Goal: Communication & Community: Answer question/provide support

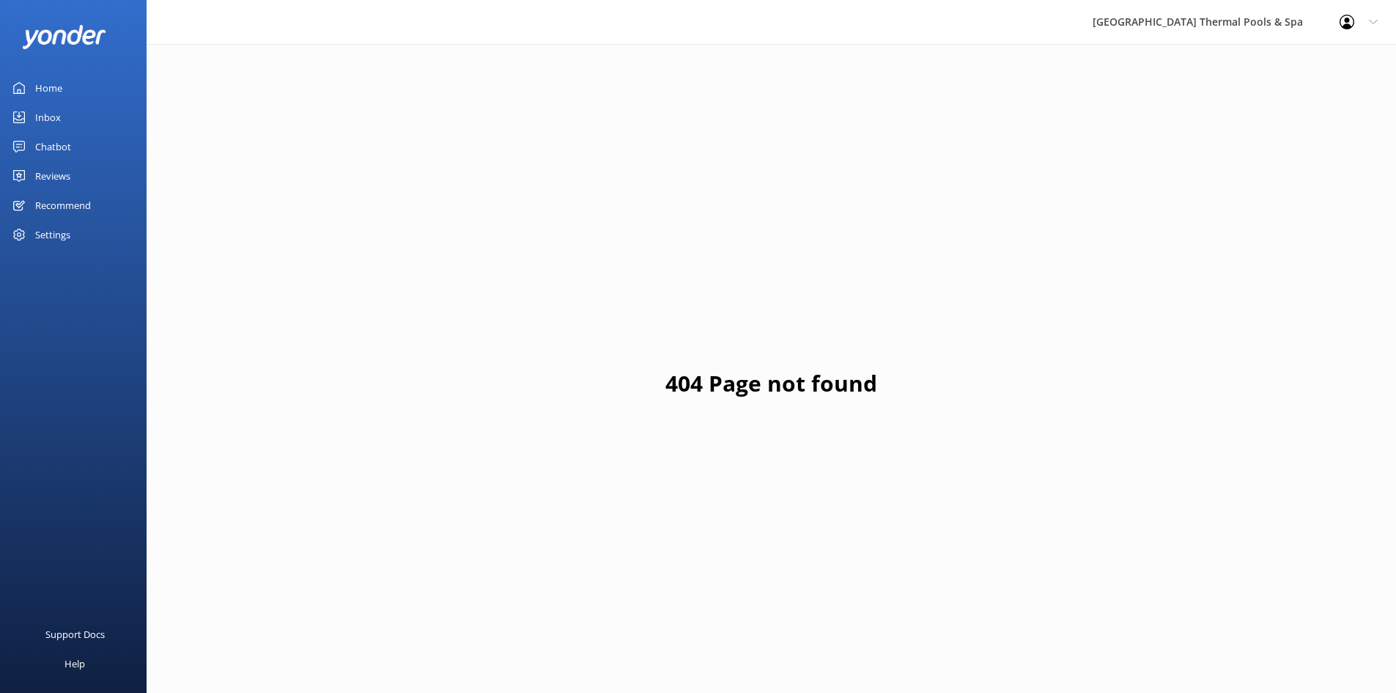
click at [40, 137] on div "Chatbot" at bounding box center [53, 146] width 36 height 29
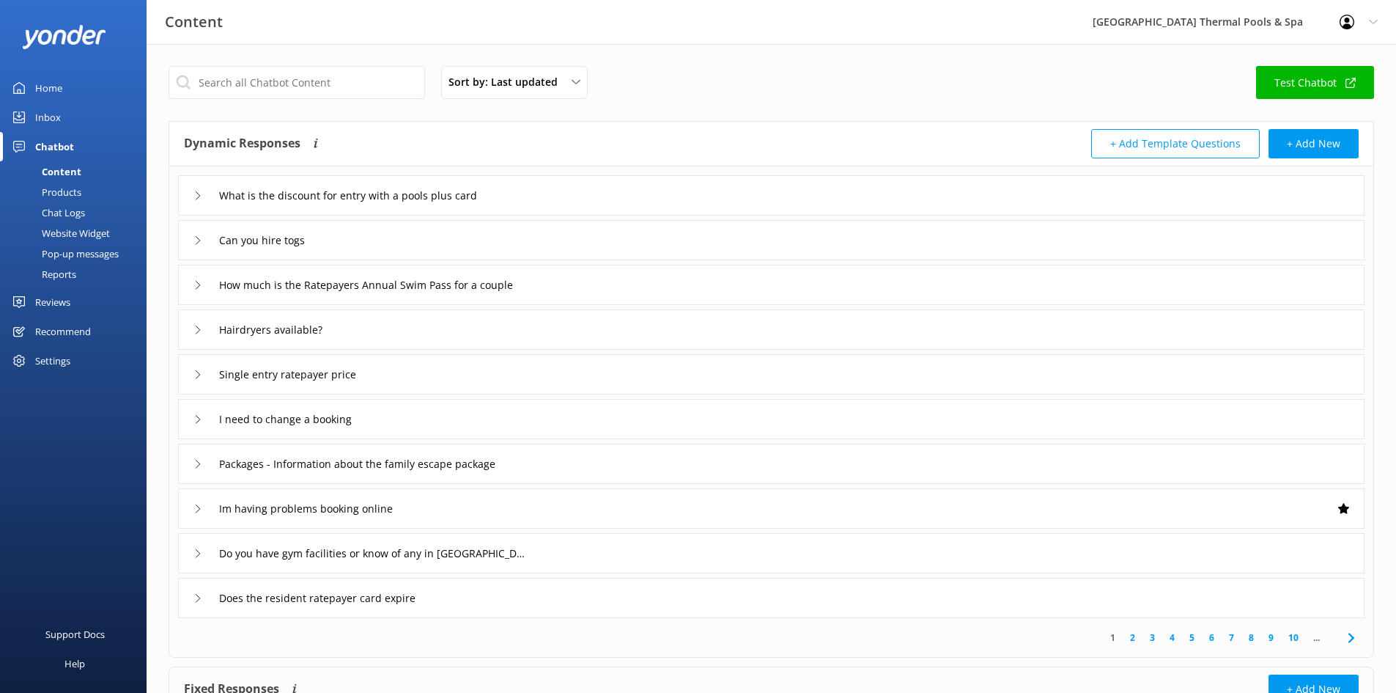
click at [54, 114] on div "Inbox" at bounding box center [48, 117] width 26 height 29
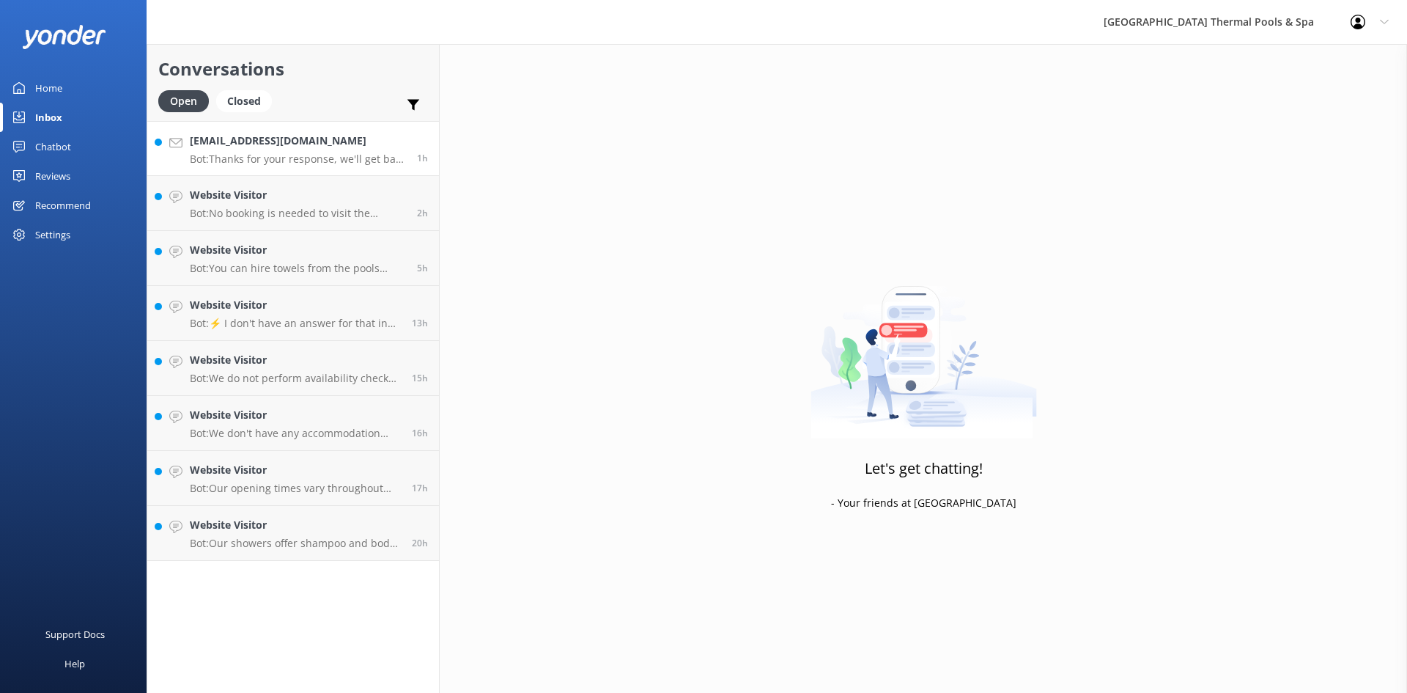
click at [359, 155] on p "Bot: Thanks for your response, we'll get back to you as soon as we can during o…" at bounding box center [298, 158] width 216 height 13
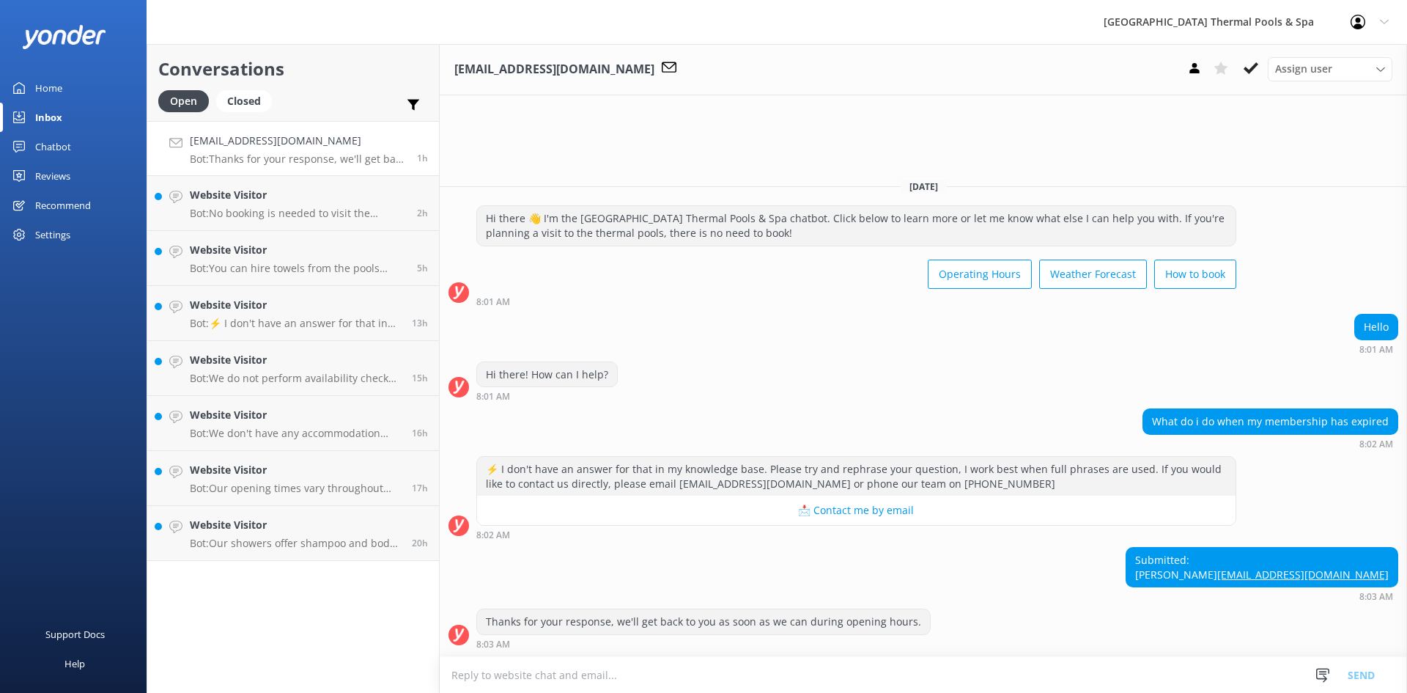
drag, startPoint x: 1346, startPoint y: 558, endPoint x: 1236, endPoint y: 561, distance: 110.7
click at [1236, 561] on div "Submitted: [PERSON_NAME] [EMAIL_ADDRESS][DOMAIN_NAME] 8:03 AM" at bounding box center [923, 574] width 967 height 54
copy div "[PERSON_NAME]"
click at [796, 681] on textarea at bounding box center [923, 675] width 967 height 36
click at [490, 676] on textarea "Hi [PERSON_NAME]," at bounding box center [923, 674] width 967 height 37
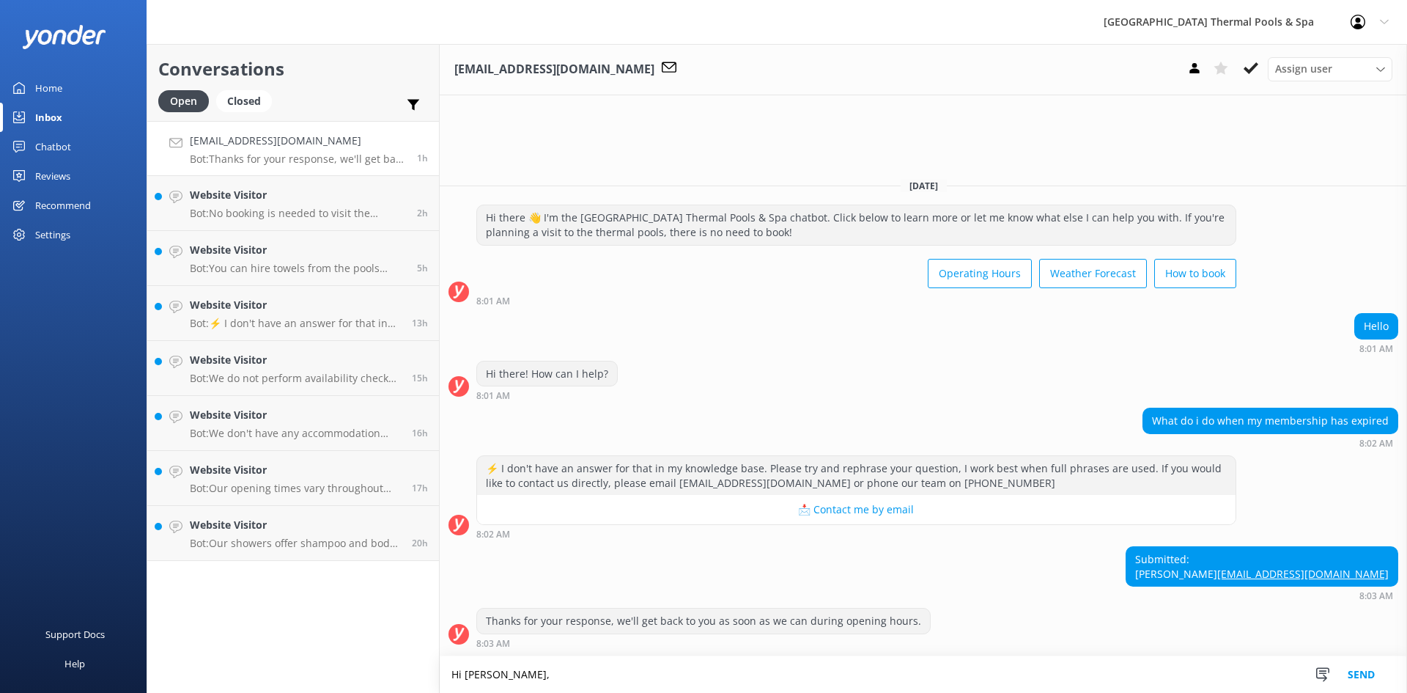
click at [509, 679] on textarea "Hi [PERSON_NAME]," at bounding box center [923, 674] width 967 height 37
type textarea "Hi [PERSON_NAME], I have updated the expiry on your card till 2050 so you wont …"
click at [1359, 671] on button "Send" at bounding box center [1361, 674] width 55 height 37
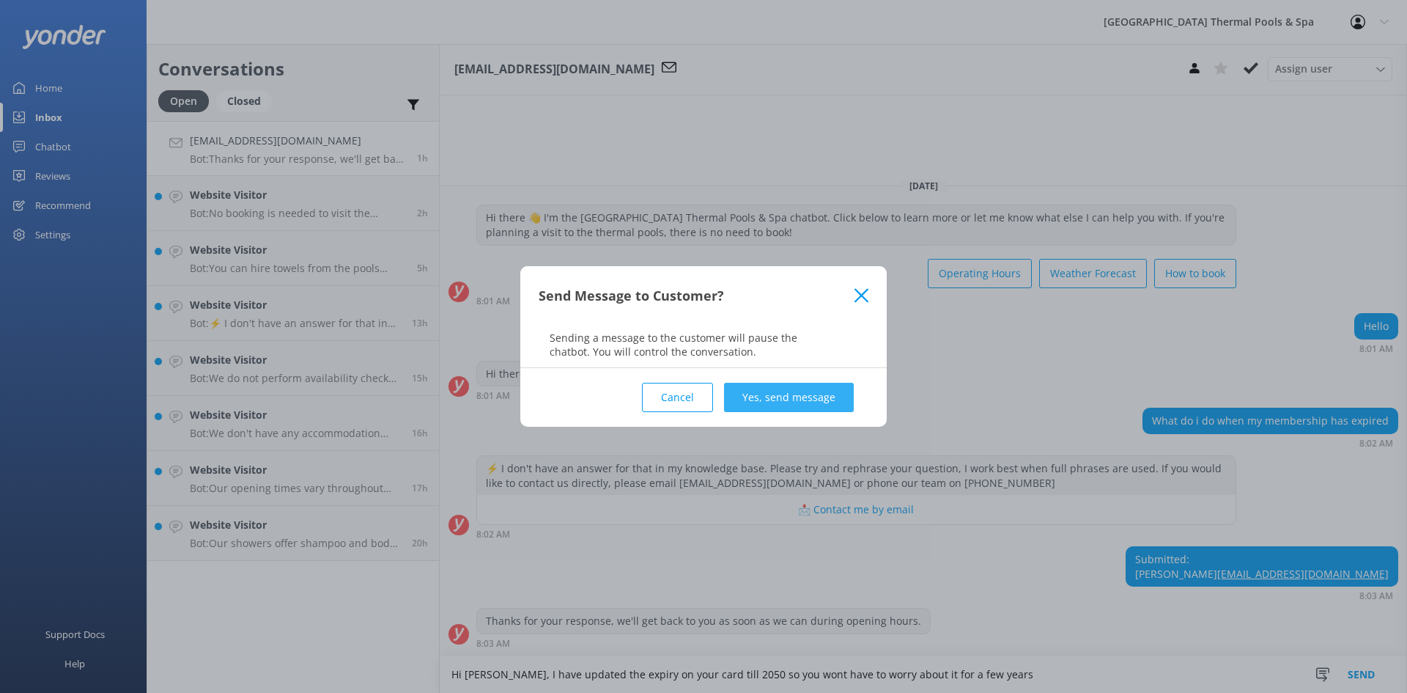
click at [778, 396] on button "Yes, send message" at bounding box center [789, 397] width 130 height 29
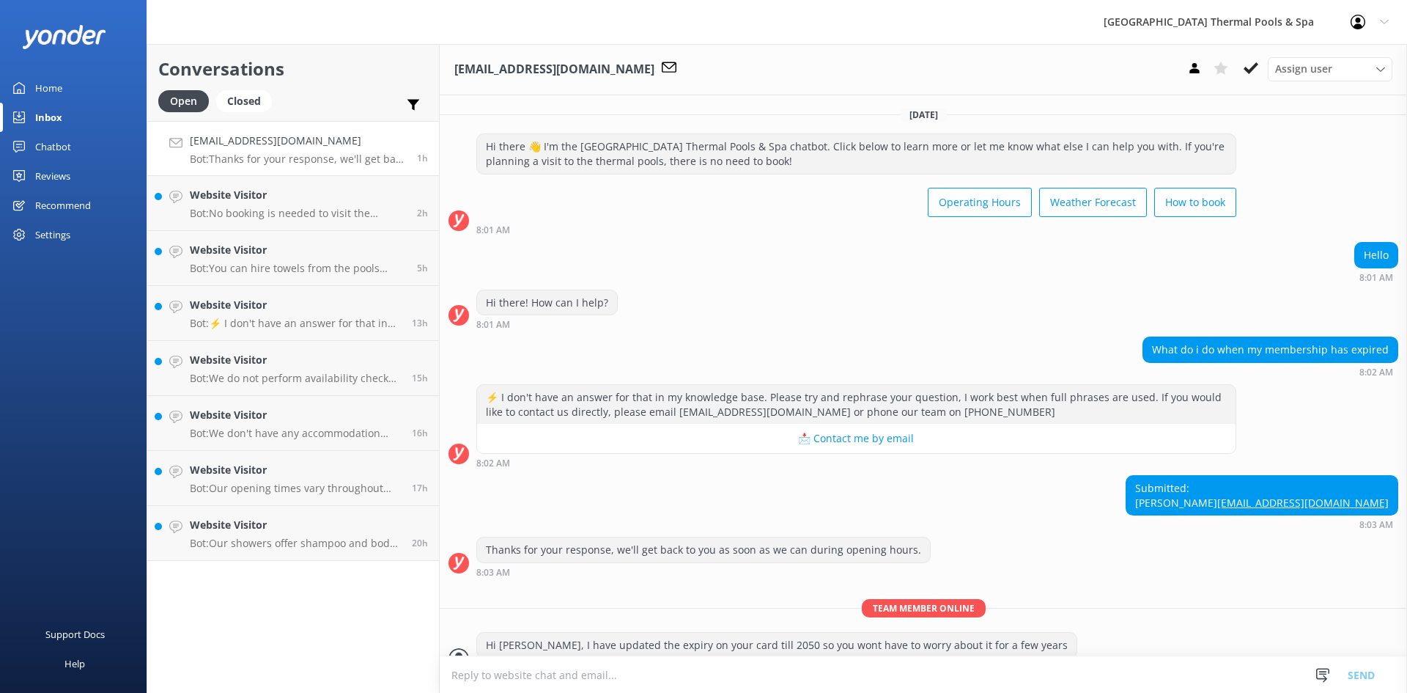
scroll to position [37, 0]
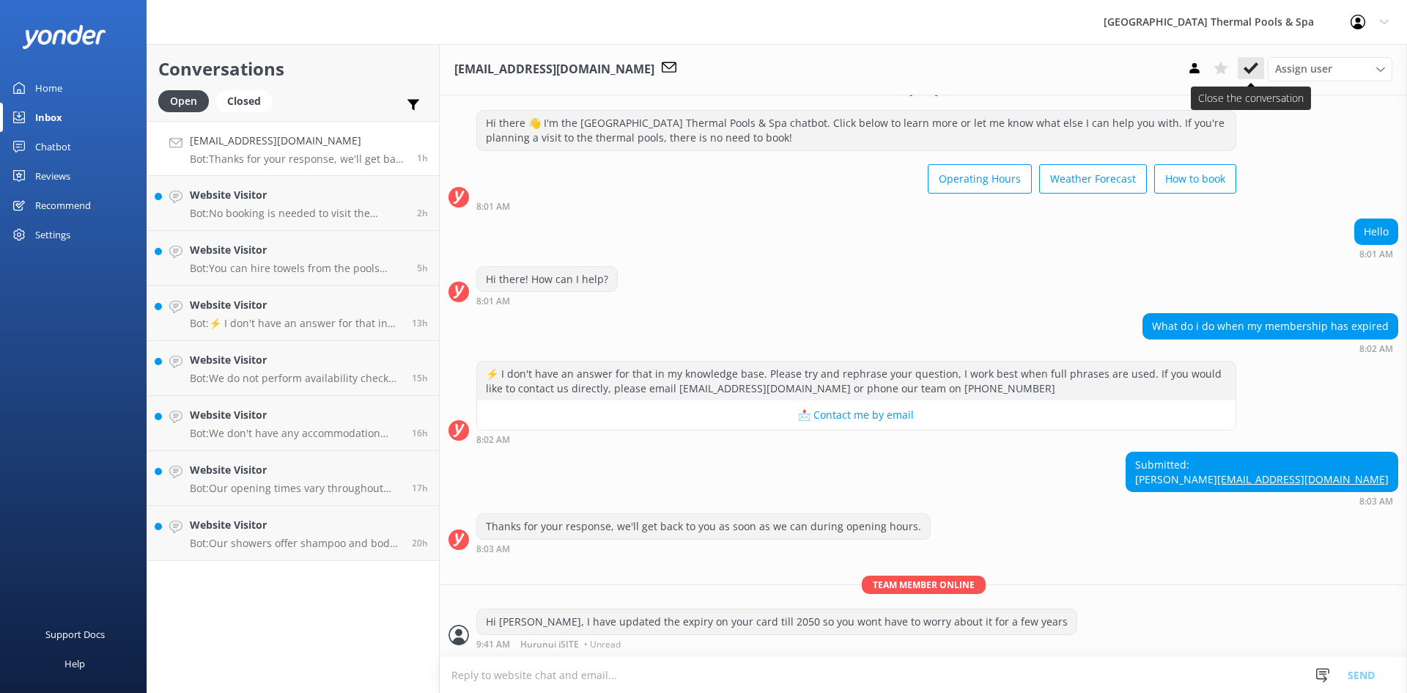
click at [1249, 70] on use at bounding box center [1251, 68] width 15 height 12
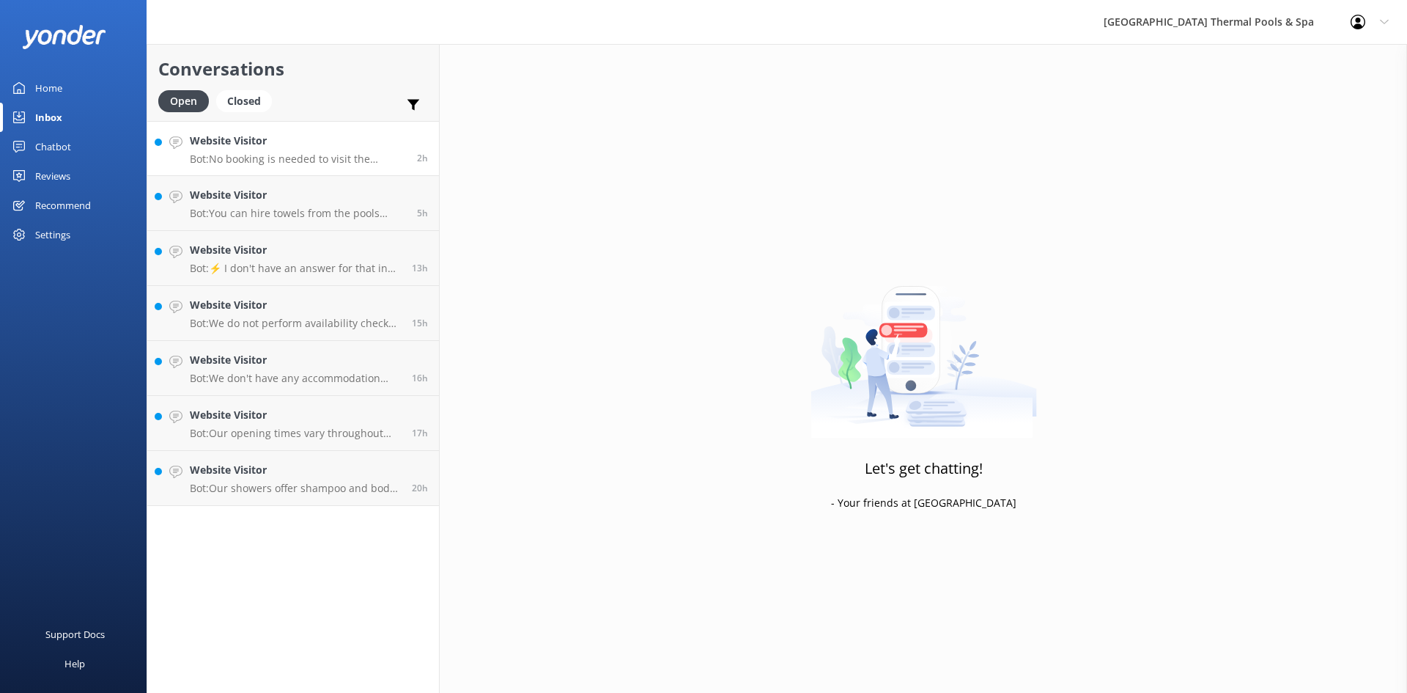
click at [374, 164] on p "Bot: No booking is needed to visit the thermal pools. You can purchase tickets …" at bounding box center [298, 158] width 216 height 13
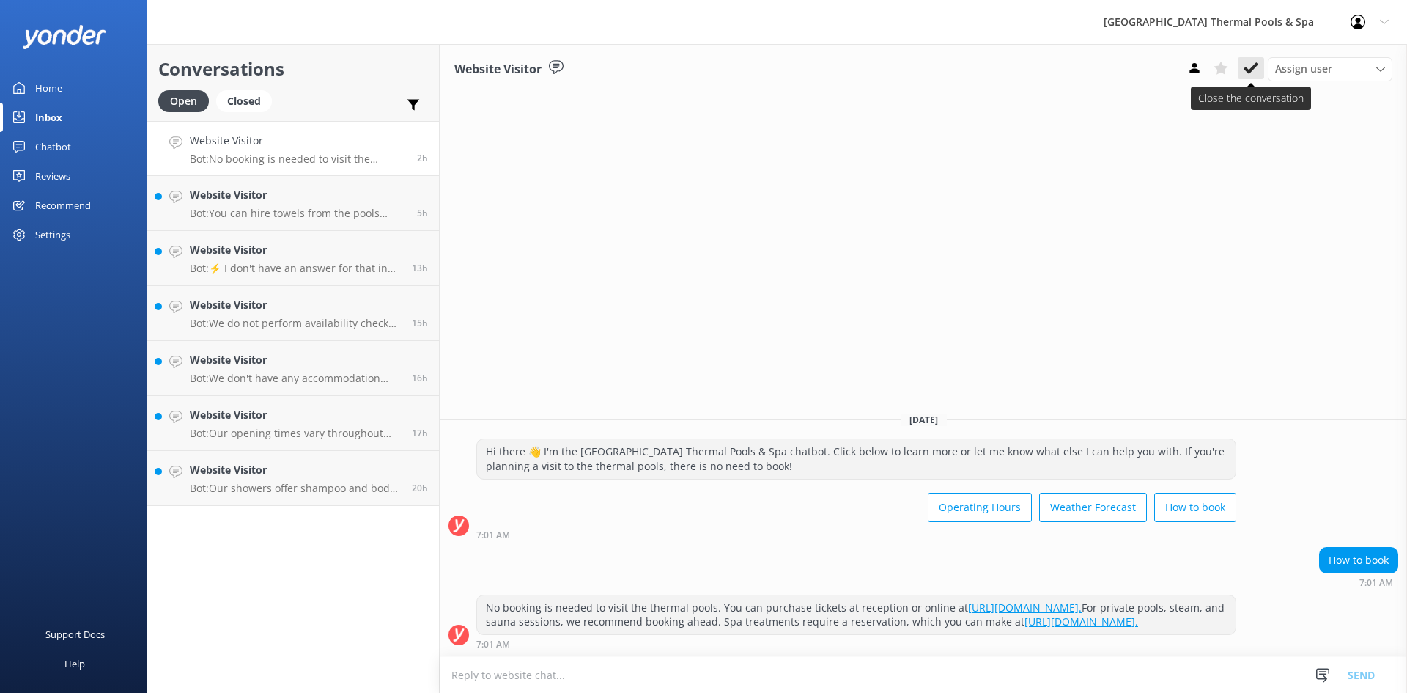
click at [1252, 68] on use at bounding box center [1251, 68] width 15 height 12
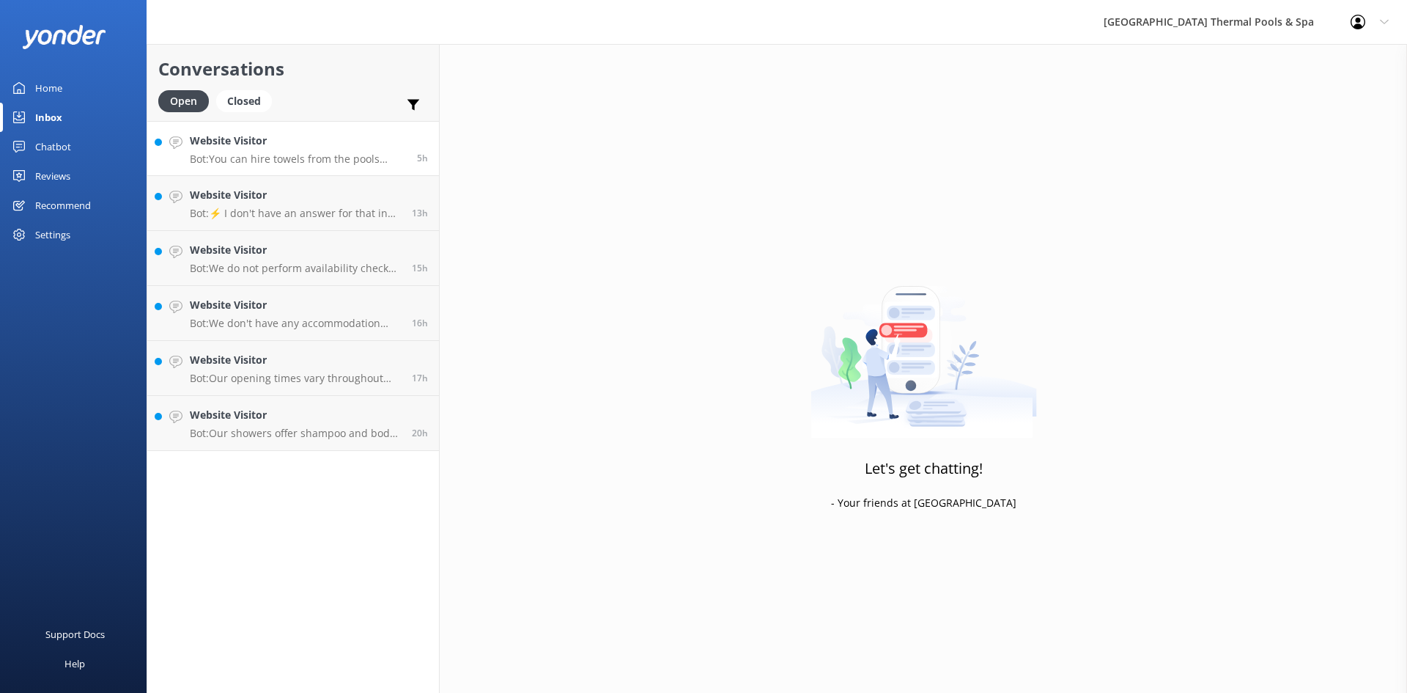
click at [317, 150] on div "Website Visitor Bot: You can hire towels from the pools reception for $8.00. Th…" at bounding box center [298, 149] width 216 height 32
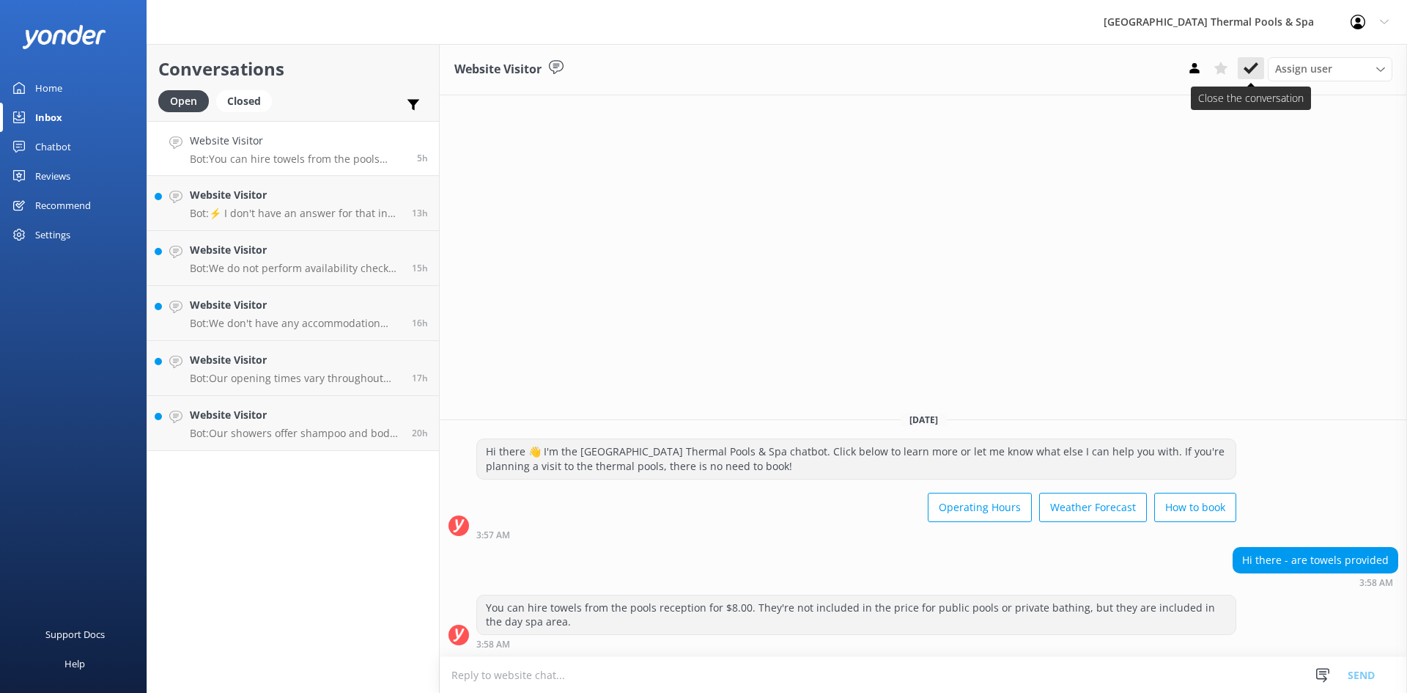
click at [1246, 78] on button at bounding box center [1251, 68] width 26 height 22
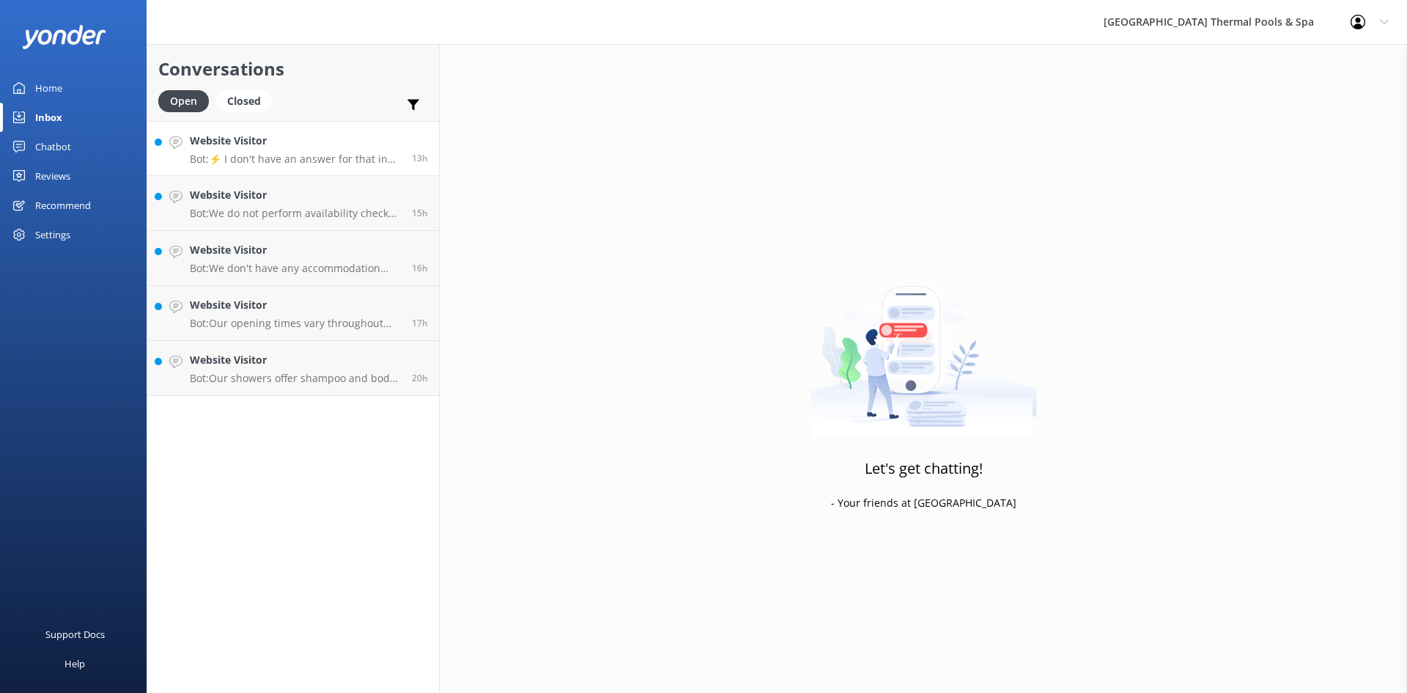
click at [352, 155] on p "Bot: ⚡ I don't have an answer for that in my knowledge base. Please try and rep…" at bounding box center [295, 158] width 211 height 13
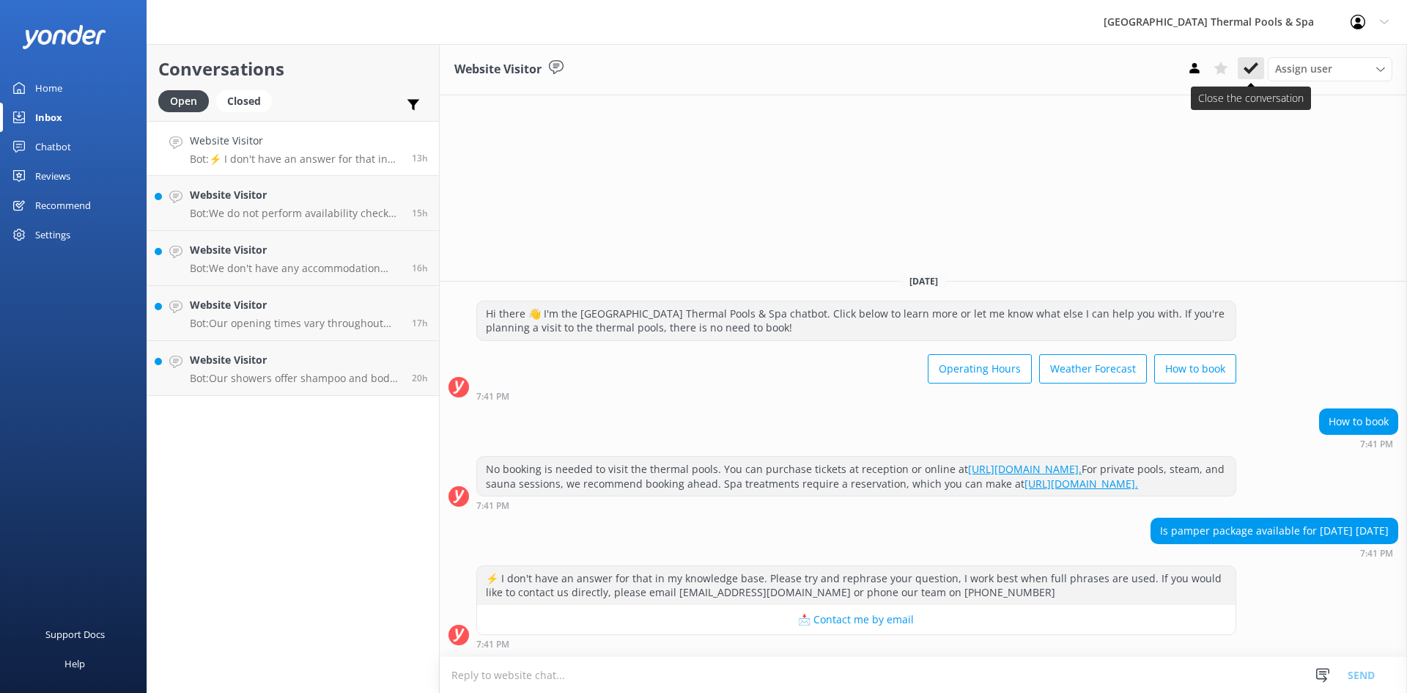
click at [1247, 71] on use at bounding box center [1251, 68] width 15 height 12
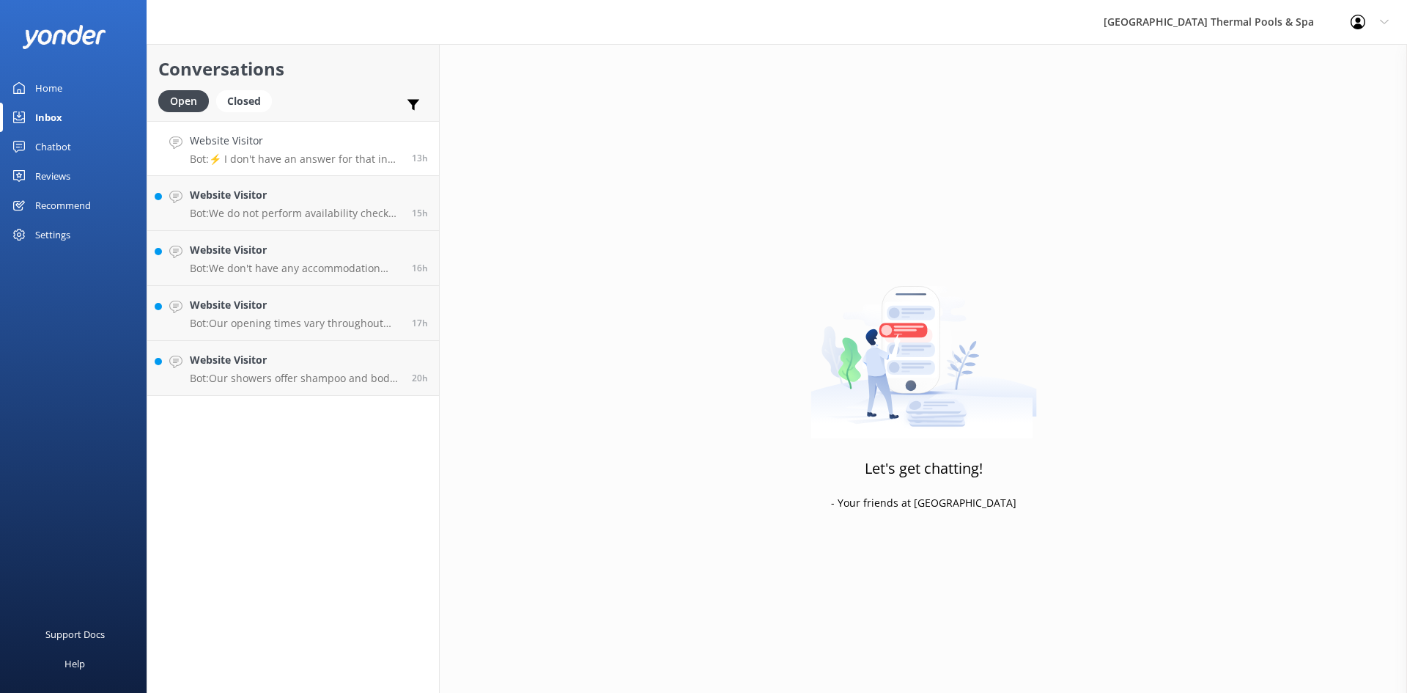
click at [280, 149] on div "Website Visitor Bot: ⚡ I don't have an answer for that in my knowledge base. Pl…" at bounding box center [295, 149] width 211 height 32
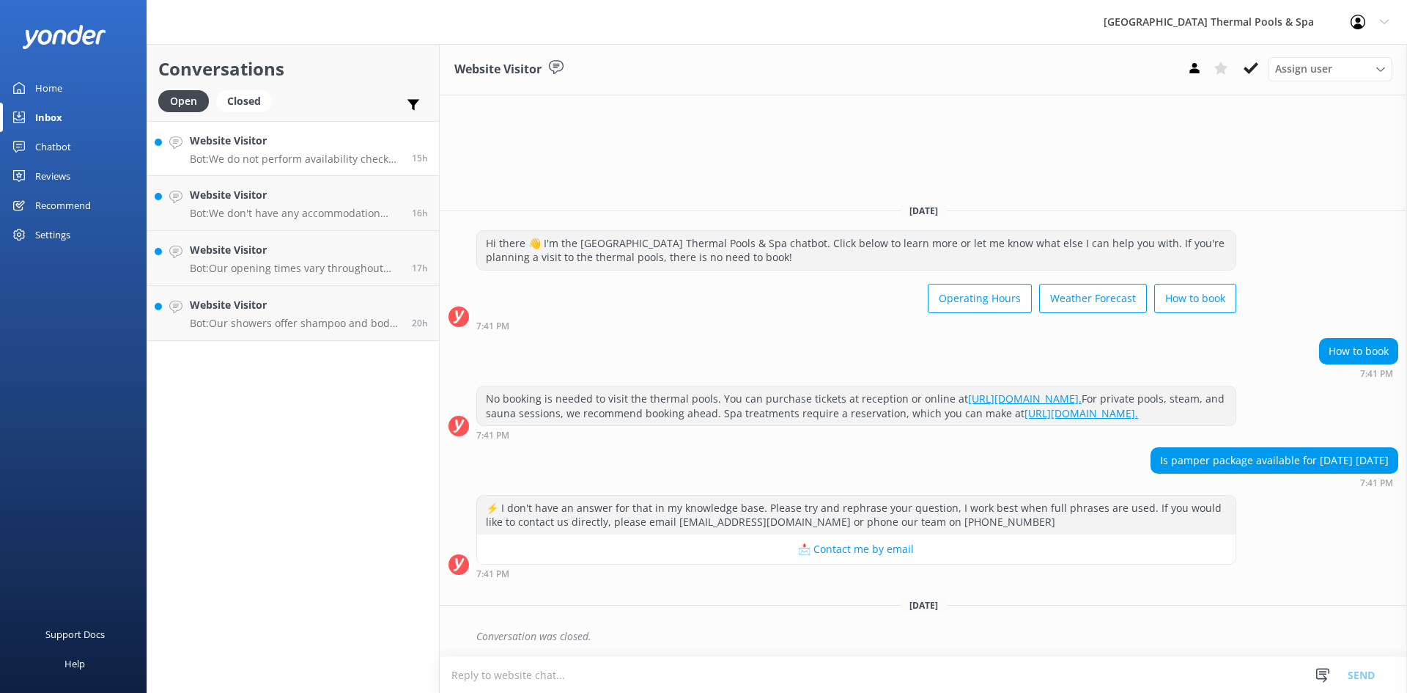
click at [304, 151] on div "Website Visitor Bot: We do not perform availability checks on our package deals…" at bounding box center [295, 149] width 211 height 32
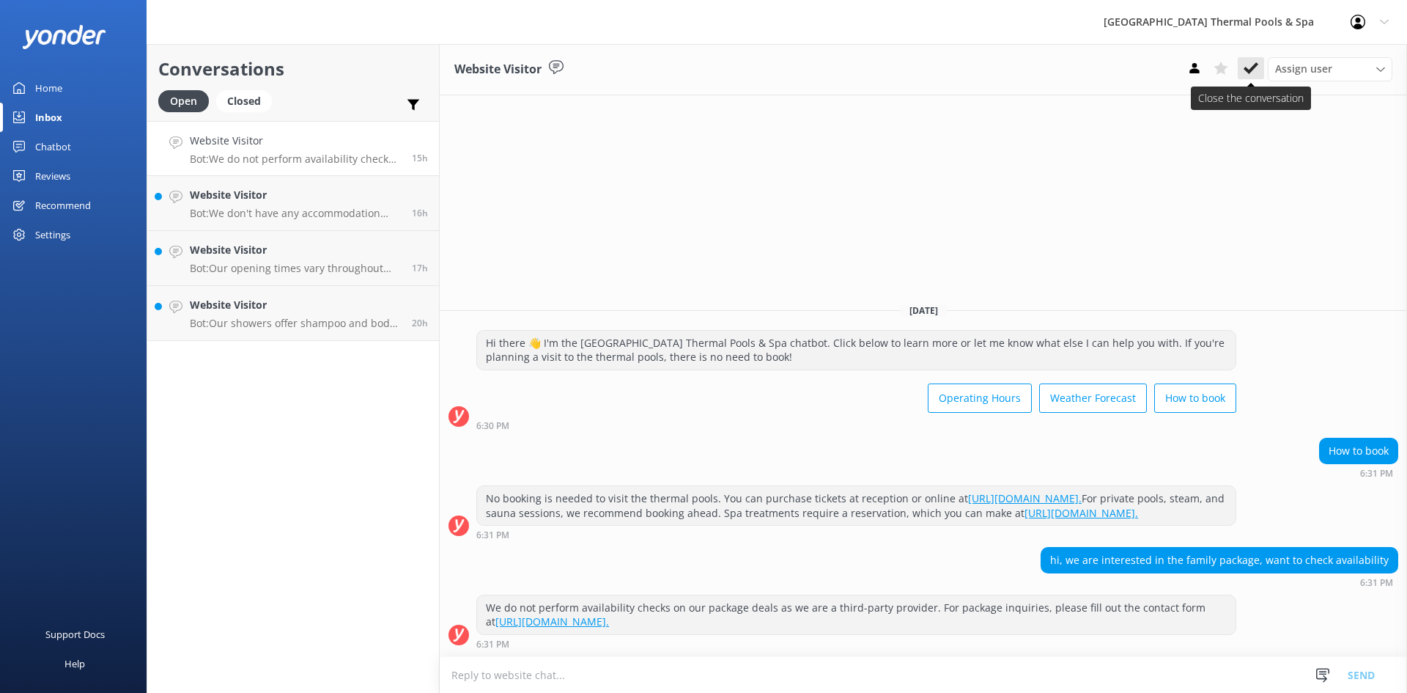
click at [1243, 71] on button at bounding box center [1251, 68] width 26 height 22
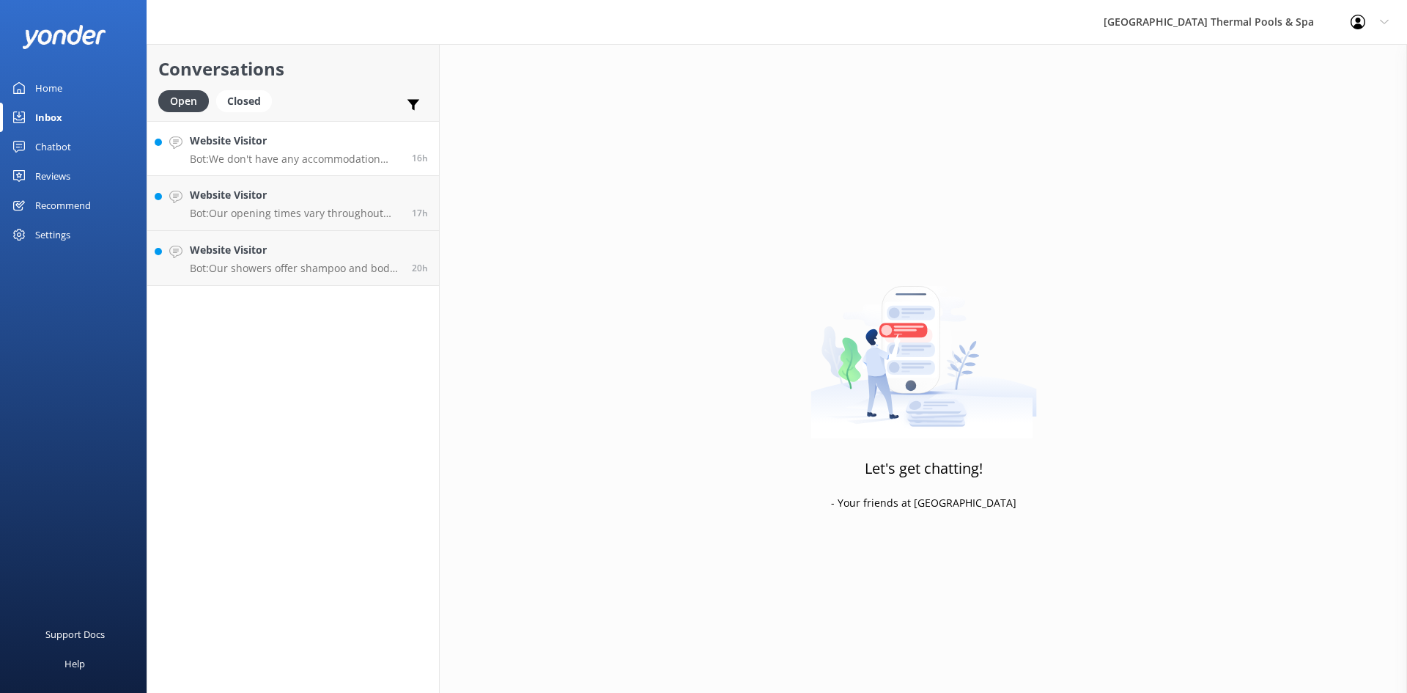
click at [322, 144] on h4 "Website Visitor" at bounding box center [295, 141] width 211 height 16
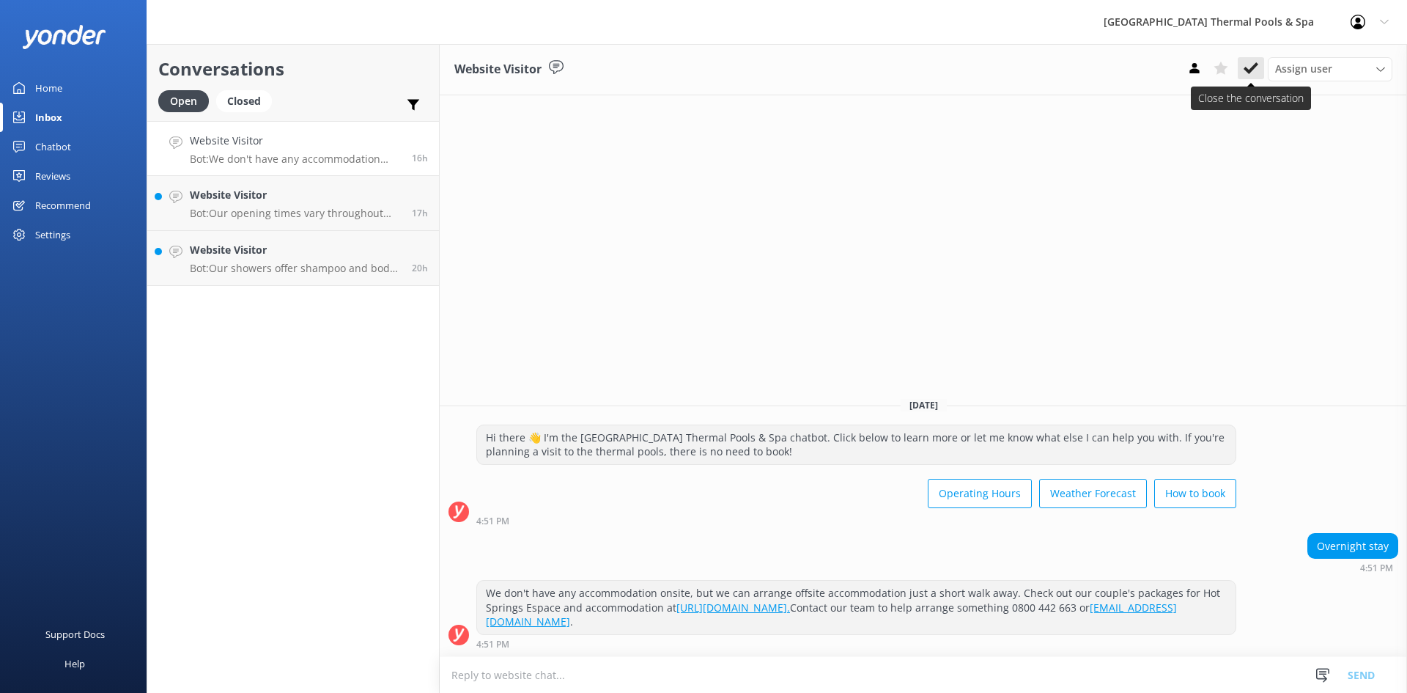
click at [1245, 73] on icon at bounding box center [1251, 68] width 15 height 15
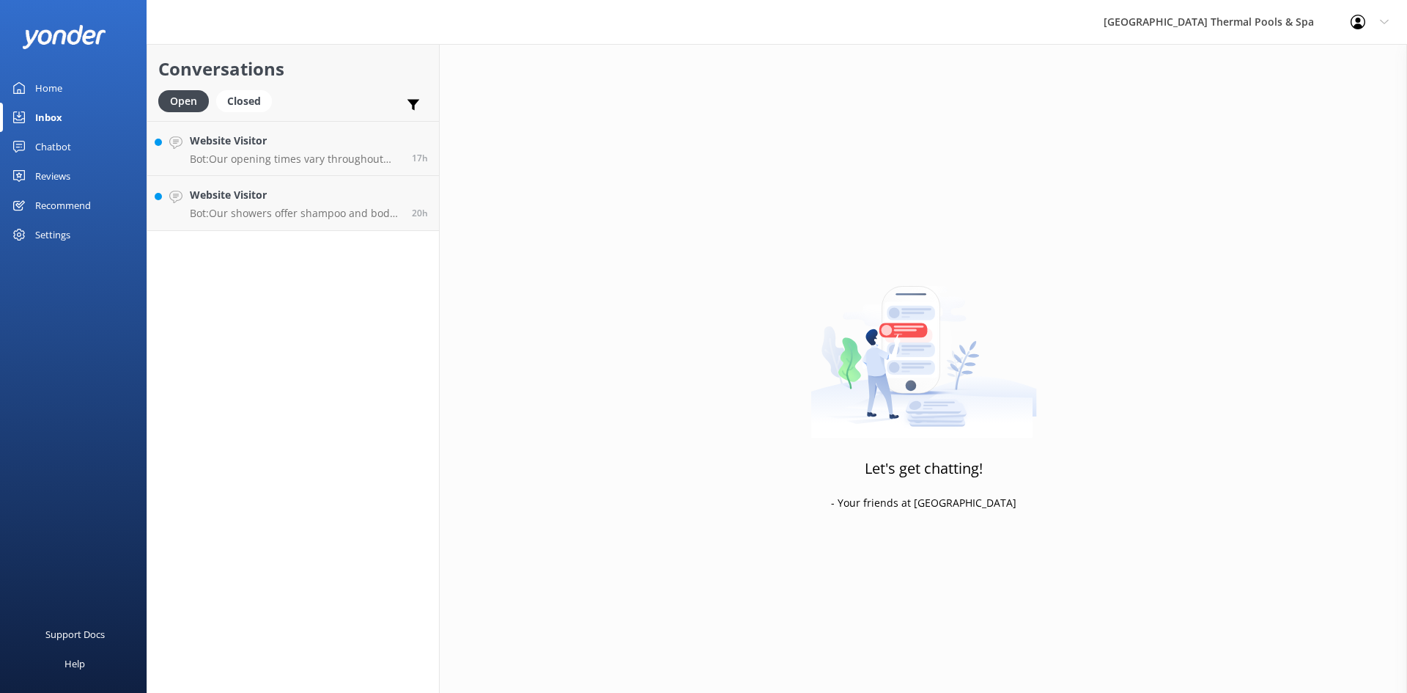
click at [274, 157] on p "Bot: Our opening times vary throughout the year. You can find our current hours…" at bounding box center [295, 158] width 211 height 13
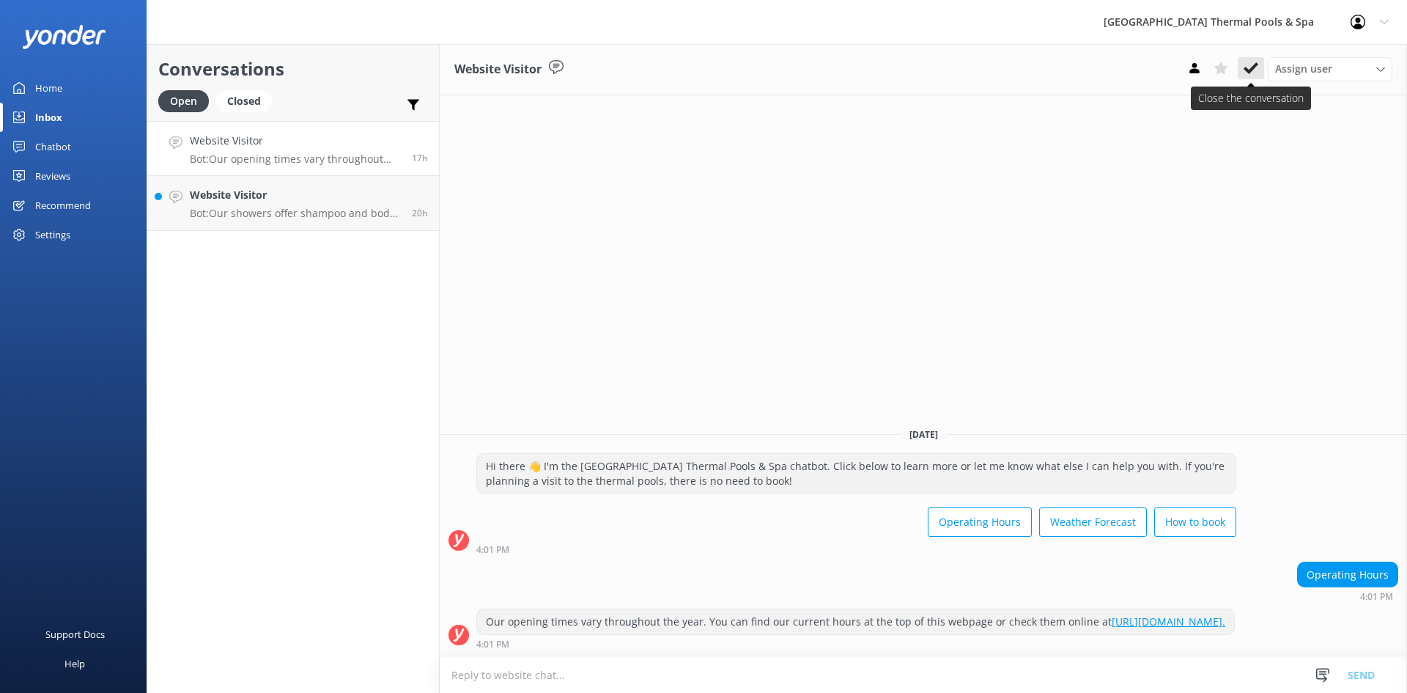
click at [1243, 70] on button at bounding box center [1251, 68] width 26 height 22
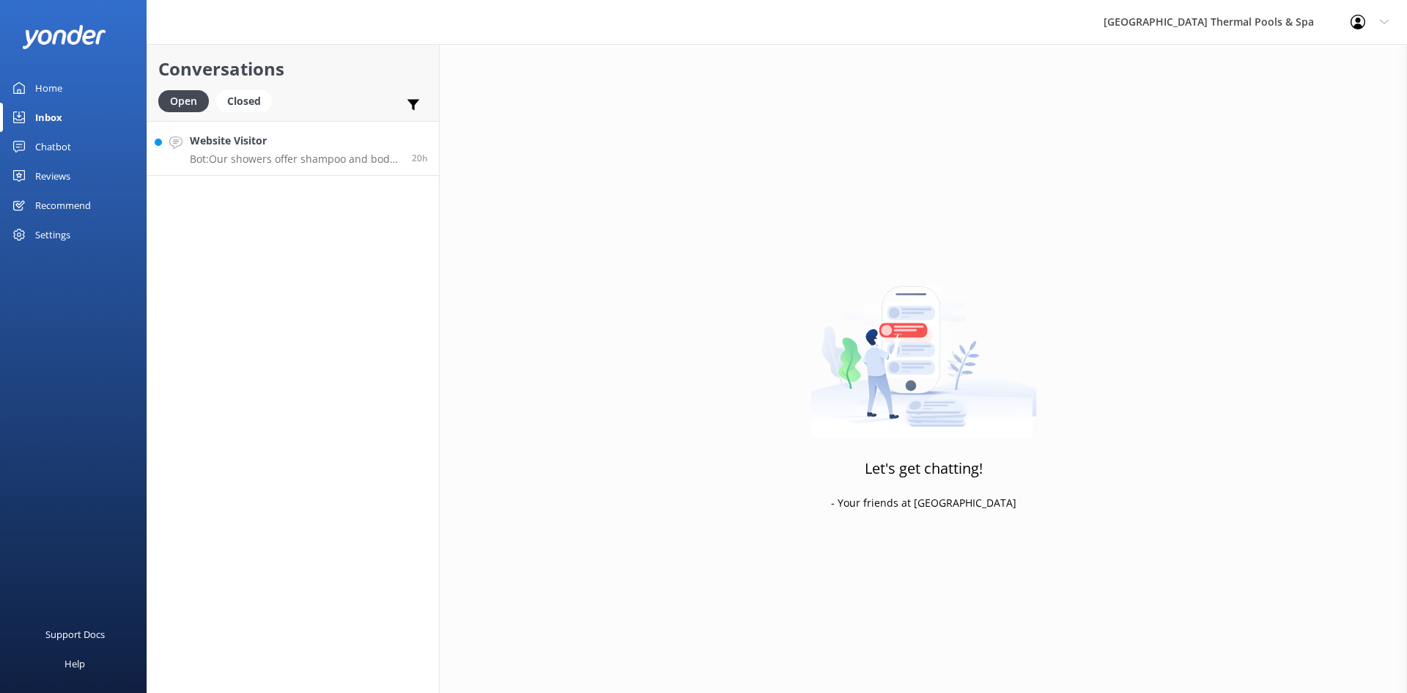
click at [292, 166] on link "Website Visitor Bot: Our showers offer shampoo and body wash. The brand is [PER…" at bounding box center [293, 148] width 292 height 55
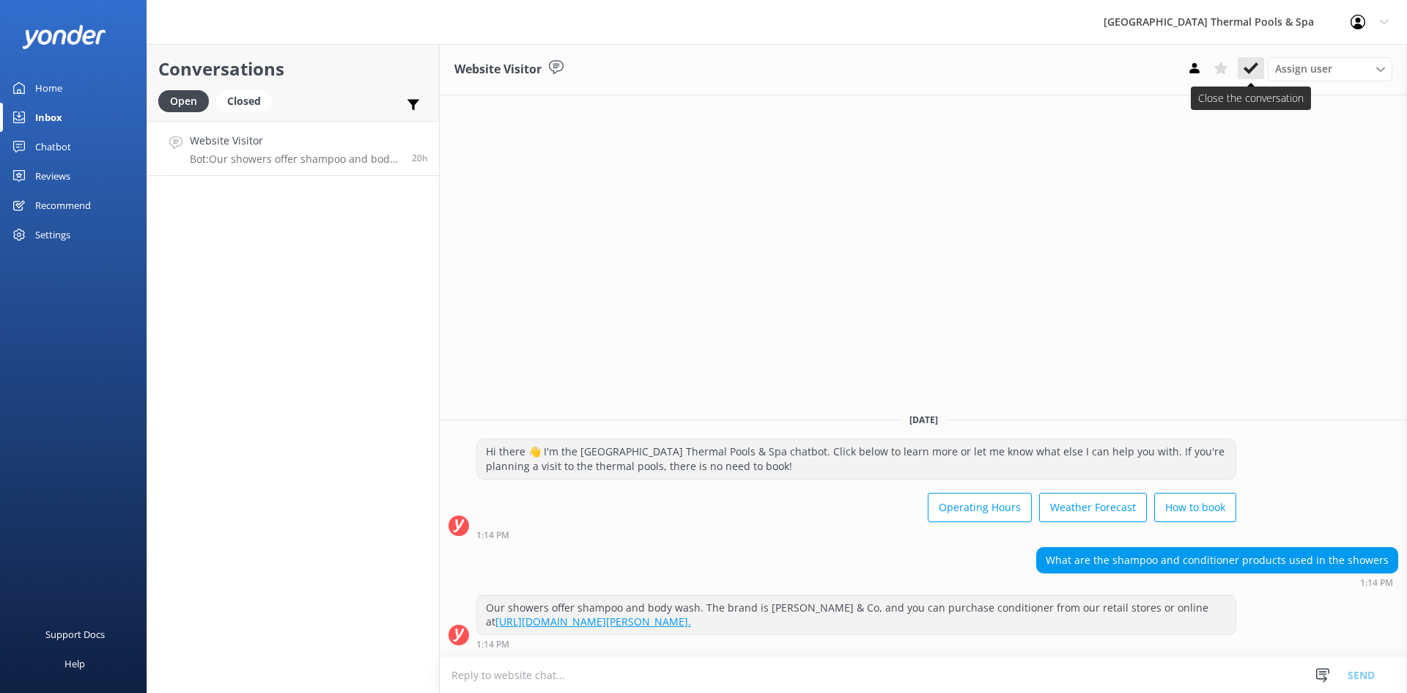
drag, startPoint x: 1248, startPoint y: 54, endPoint x: 1245, endPoint y: 67, distance: 13.5
click at [1247, 59] on div "Website Visitor Assign user [PERSON_NAME] iSITE [PERSON_NAME] Sacha [PERSON_NAM…" at bounding box center [923, 69] width 967 height 51
click at [1245, 68] on use at bounding box center [1251, 68] width 15 height 12
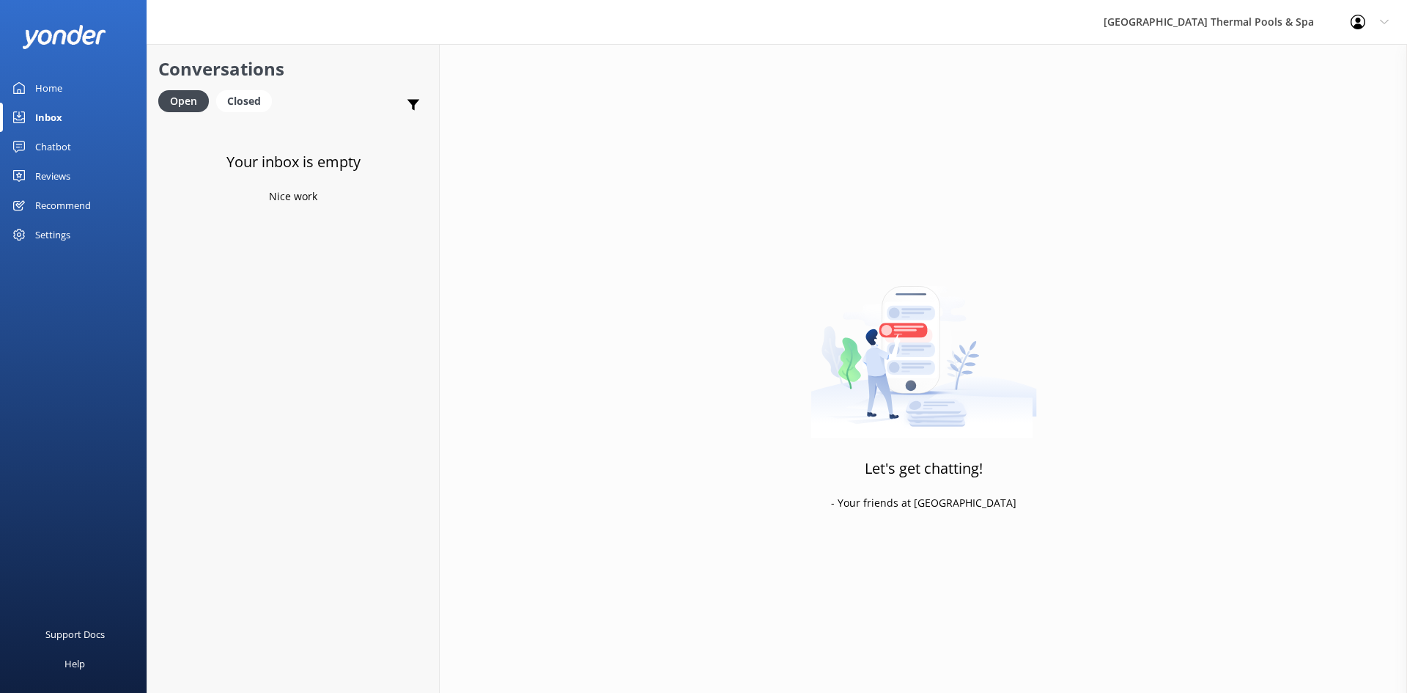
click at [43, 85] on div "Home" at bounding box center [48, 87] width 27 height 29
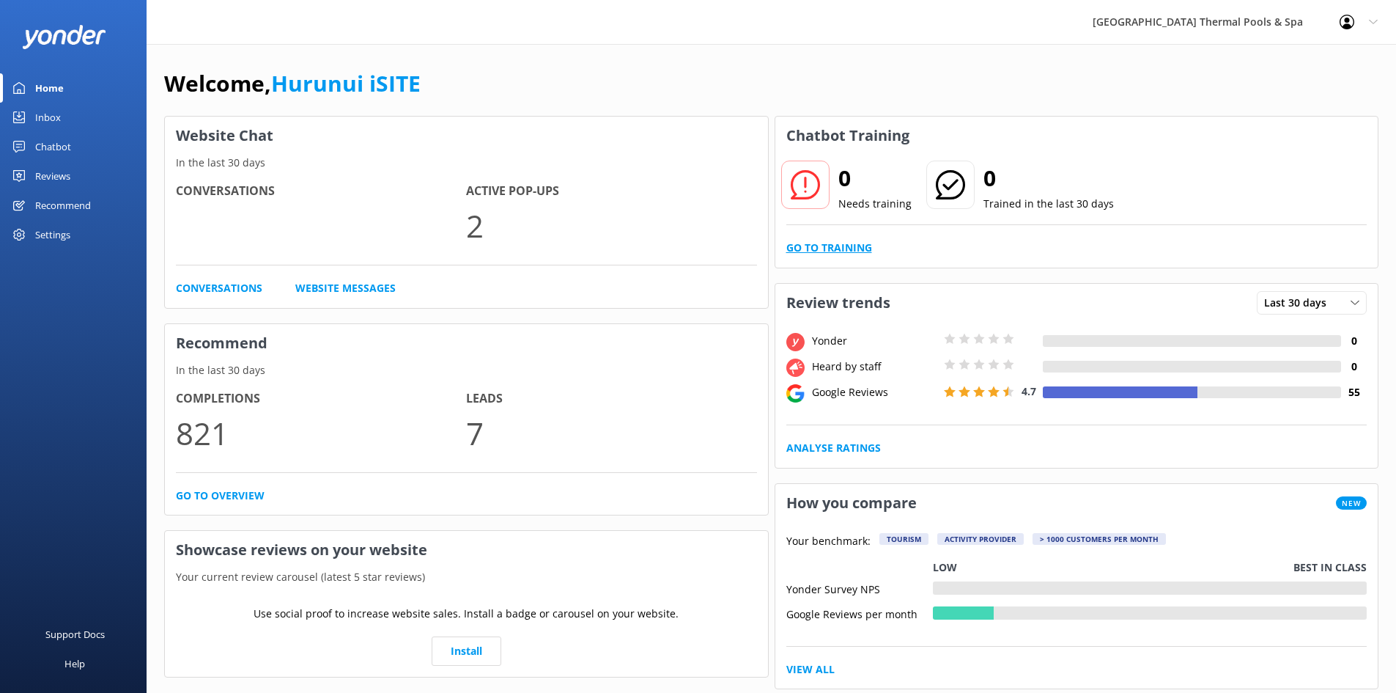
click at [816, 243] on link "Go to Training" at bounding box center [829, 248] width 86 height 16
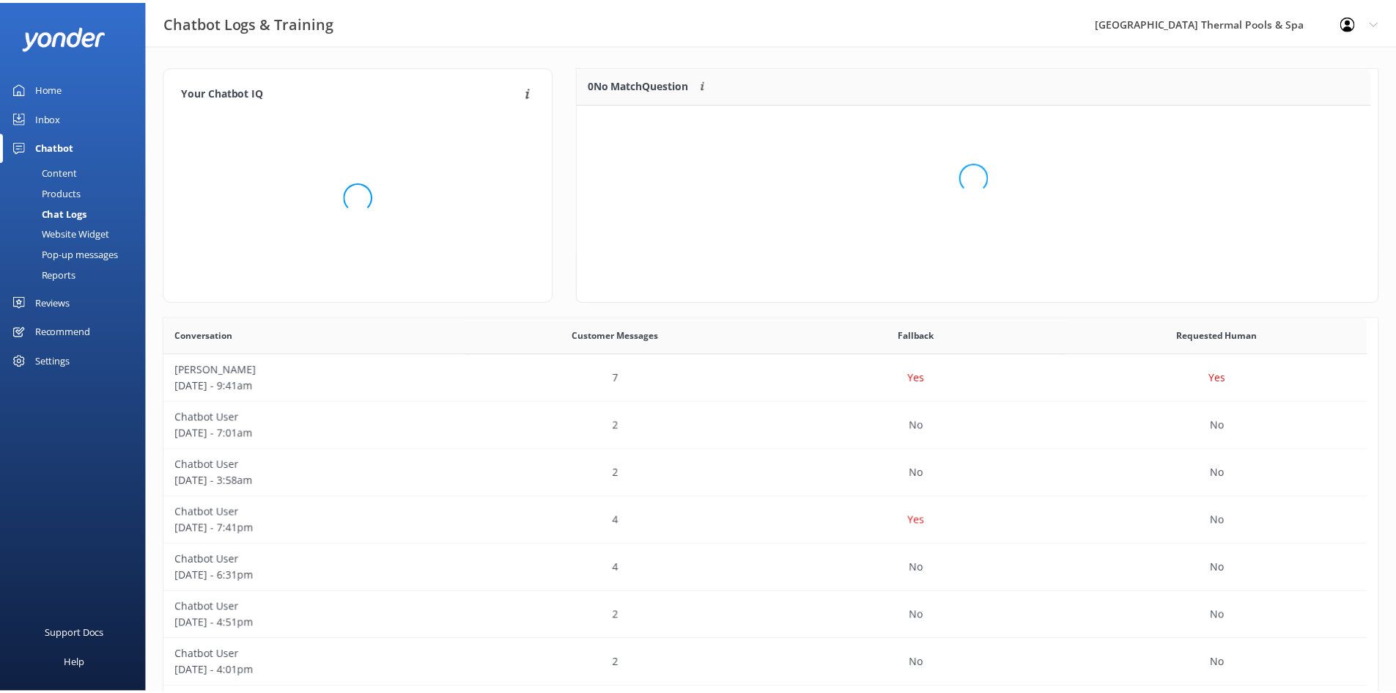
scroll to position [100, 789]
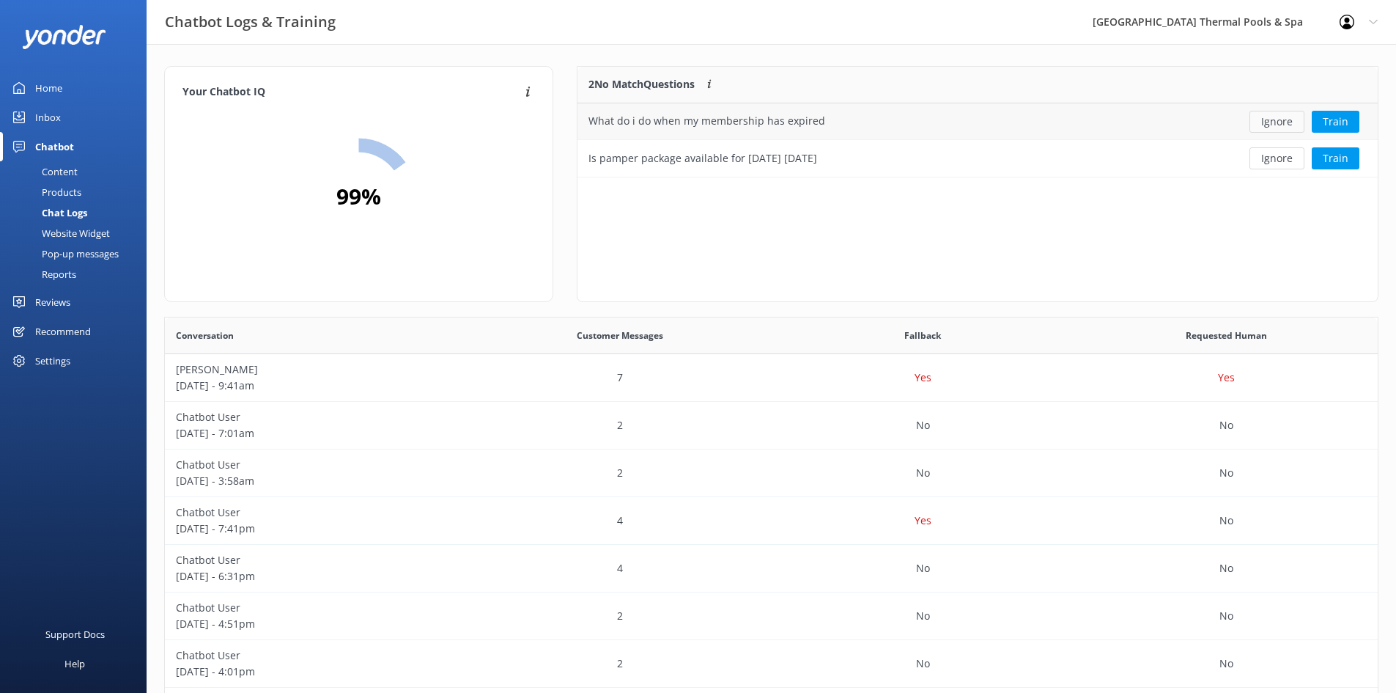
click at [1276, 123] on button "Ignore" at bounding box center [1276, 122] width 55 height 22
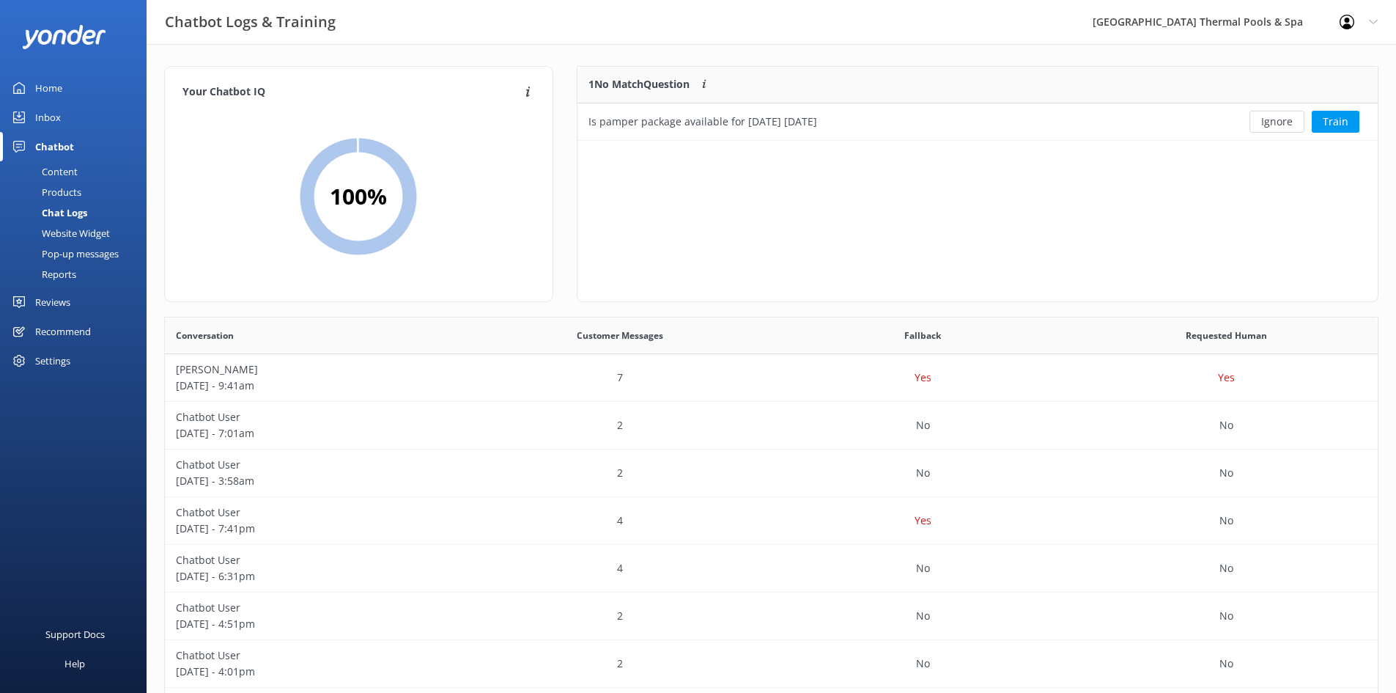
click at [1275, 123] on button "Ignore" at bounding box center [1276, 122] width 55 height 22
